Goal: Find contact information: Find contact information

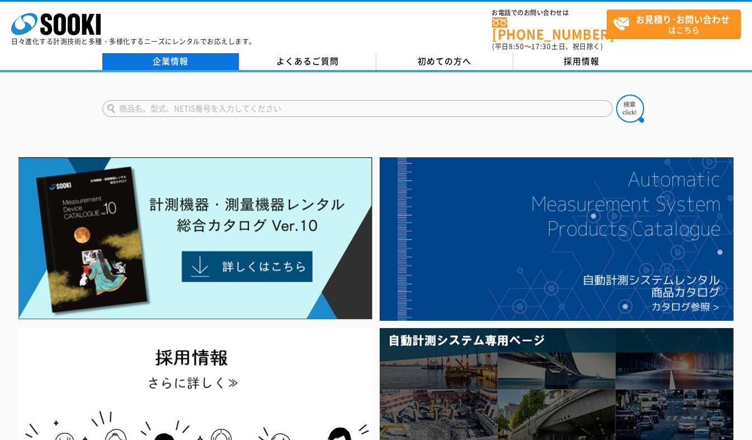
click at [162, 53] on link "企業情報" at bounding box center [170, 61] width 137 height 17
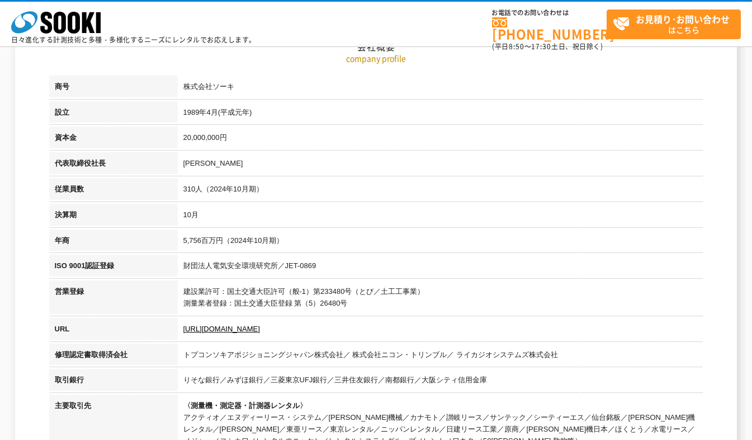
scroll to position [168, 0]
drag, startPoint x: 182, startPoint y: 85, endPoint x: 241, endPoint y: 88, distance: 58.8
click at [241, 88] on td "株式会社ソーキ" at bounding box center [441, 89] width 526 height 26
copy td "株式会社ソーキ"
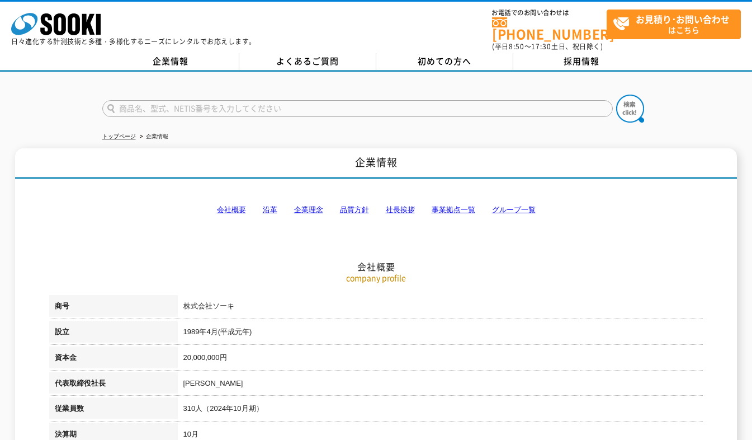
click at [316, 243] on h2 "会社概要" at bounding box center [376, 211] width 654 height 124
